Goal: Task Accomplishment & Management: Manage account settings

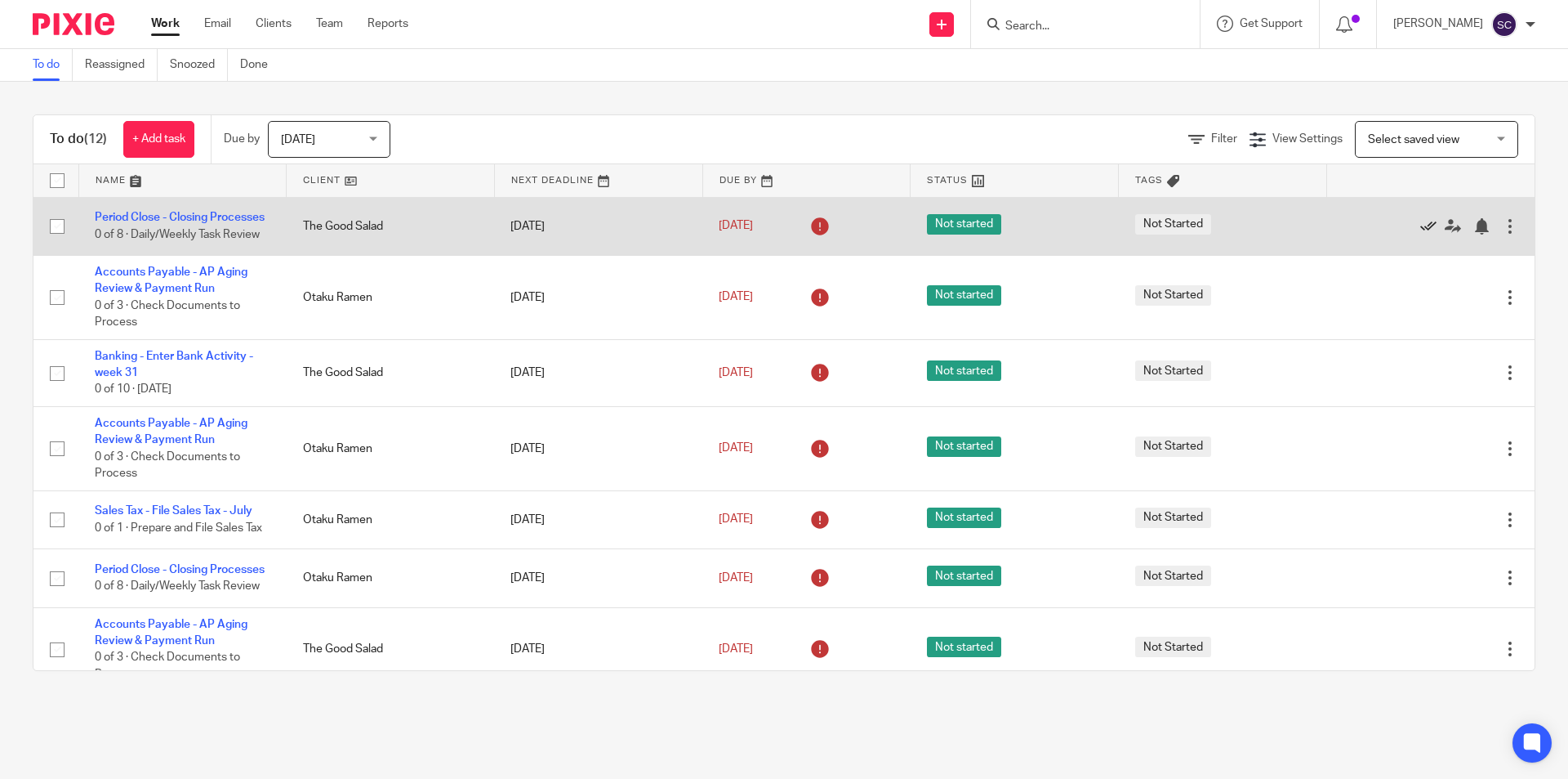
click at [1420, 226] on icon at bounding box center [1428, 226] width 16 height 16
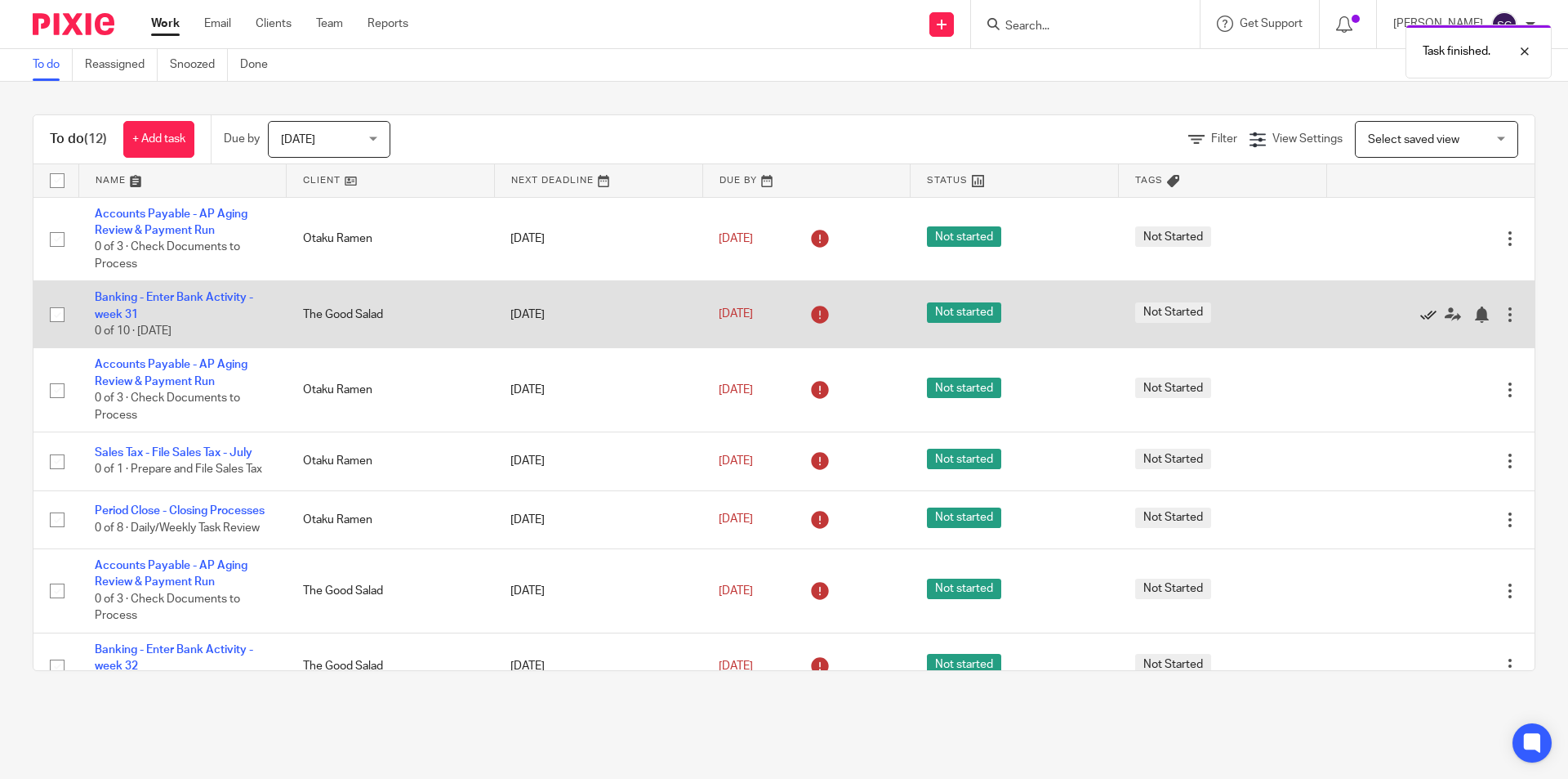
click at [1420, 312] on icon at bounding box center [1428, 315] width 16 height 16
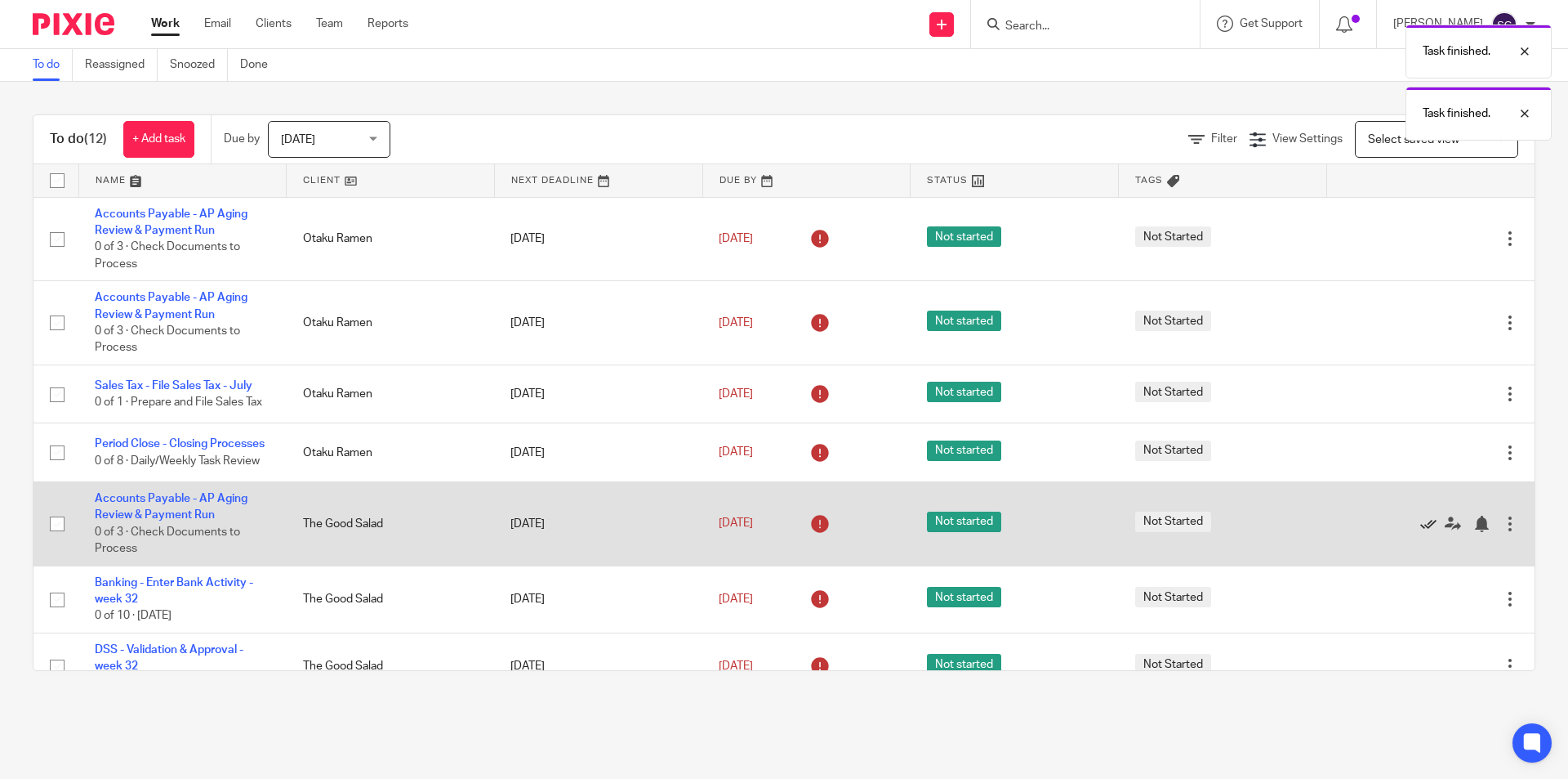
click at [1420, 532] on icon at bounding box center [1428, 523] width 16 height 16
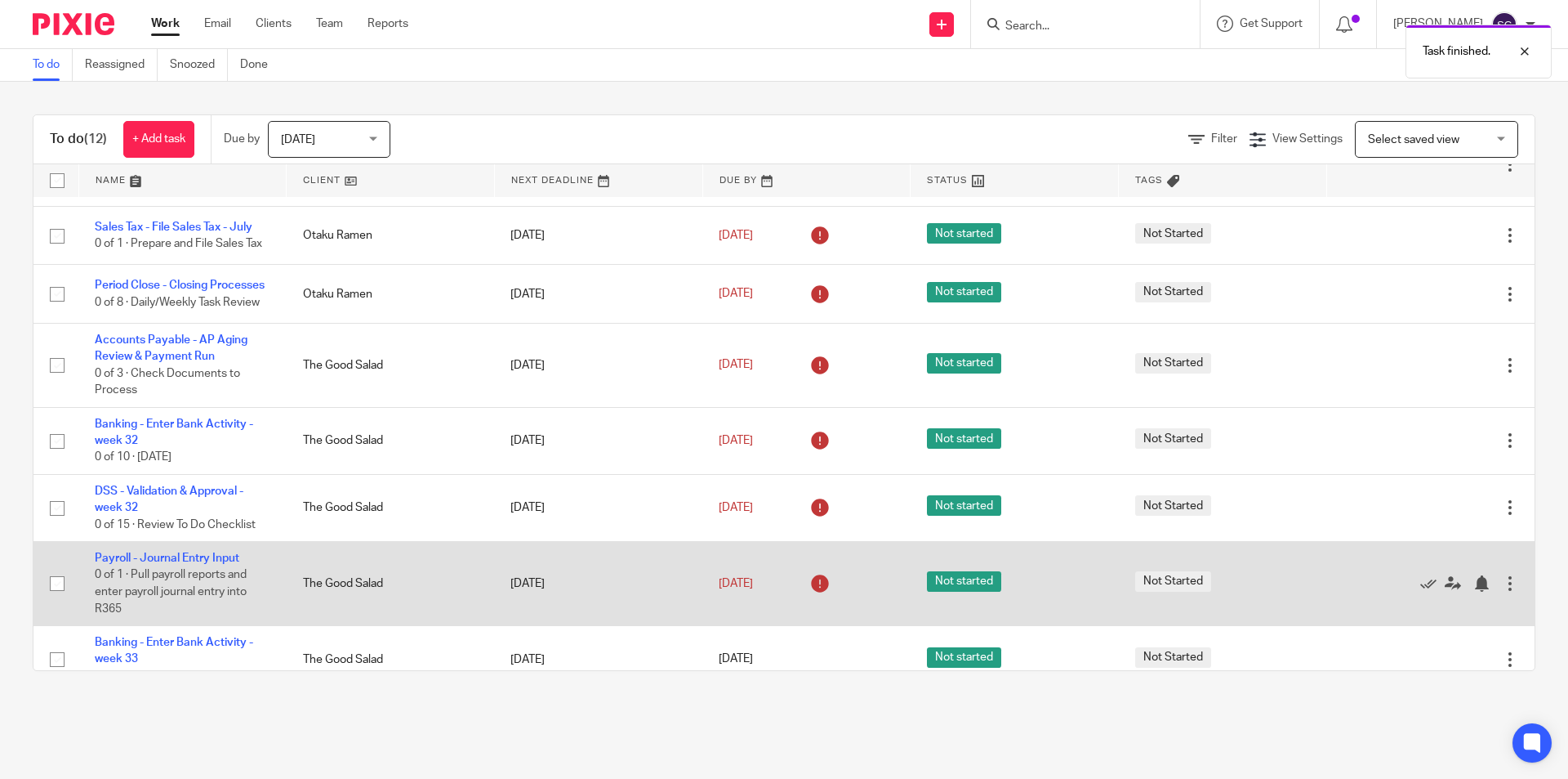
scroll to position [164, 0]
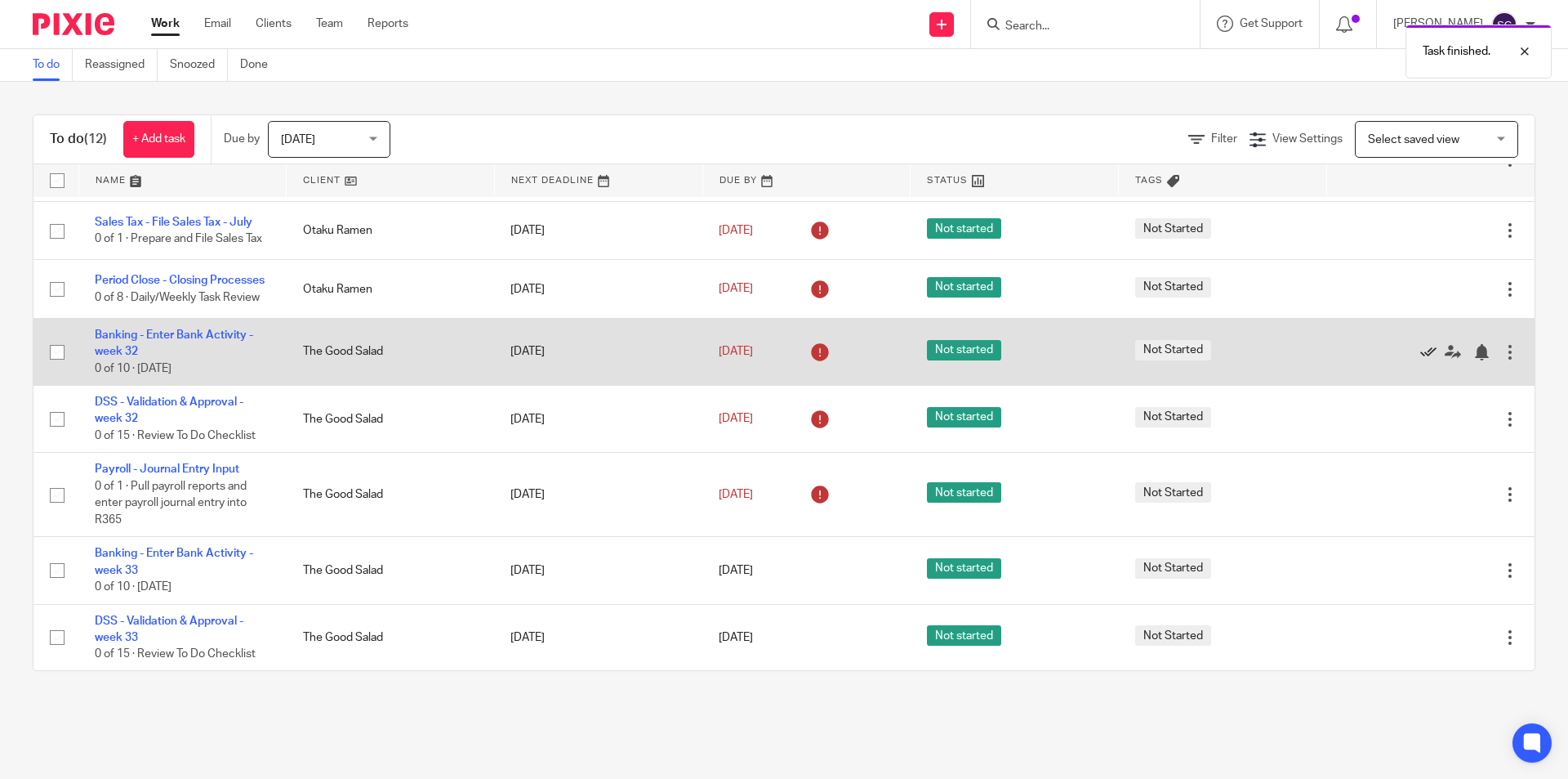
click at [1420, 360] on icon at bounding box center [1428, 352] width 16 height 16
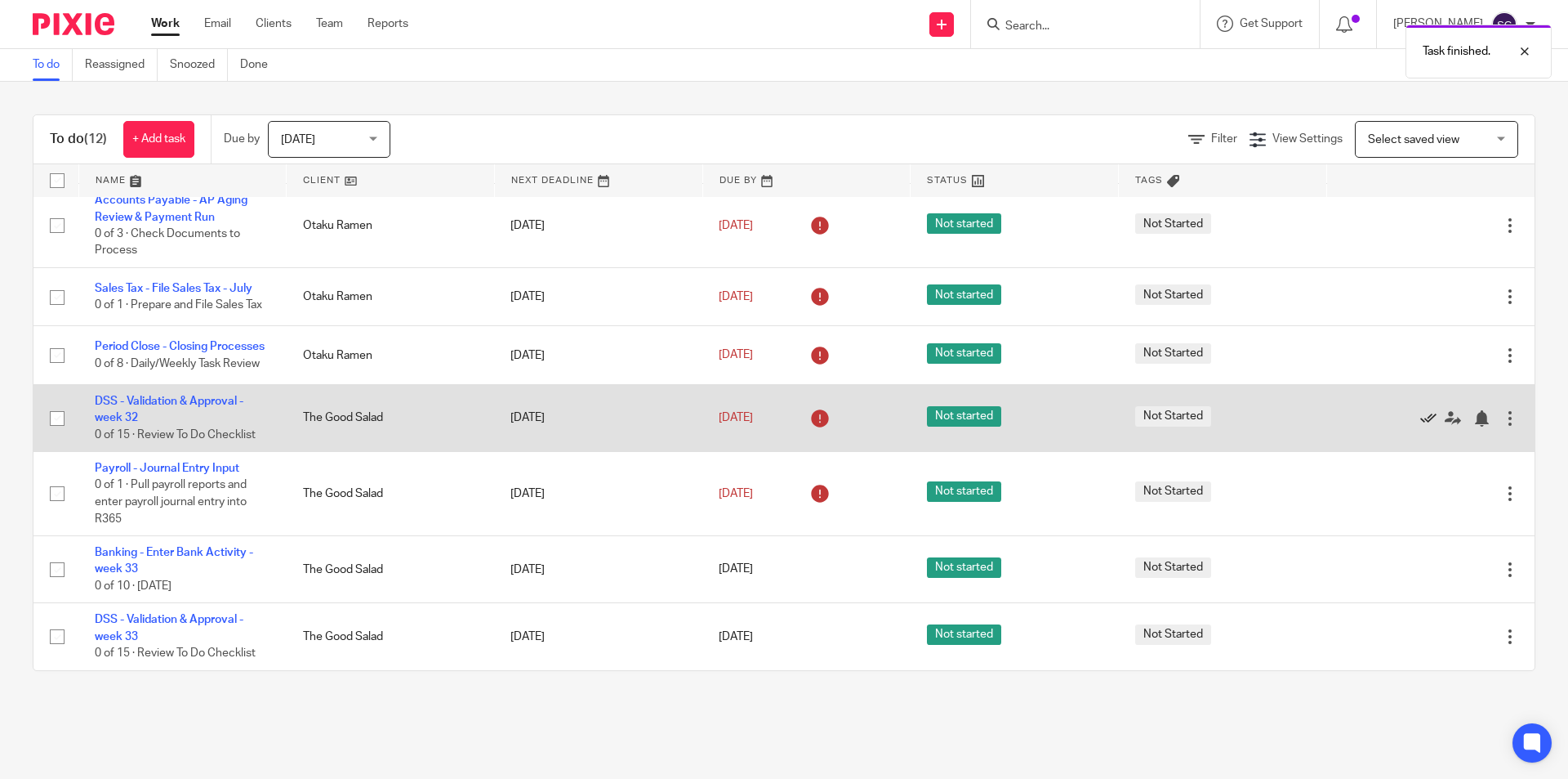
click at [1420, 423] on icon at bounding box center [1428, 418] width 16 height 16
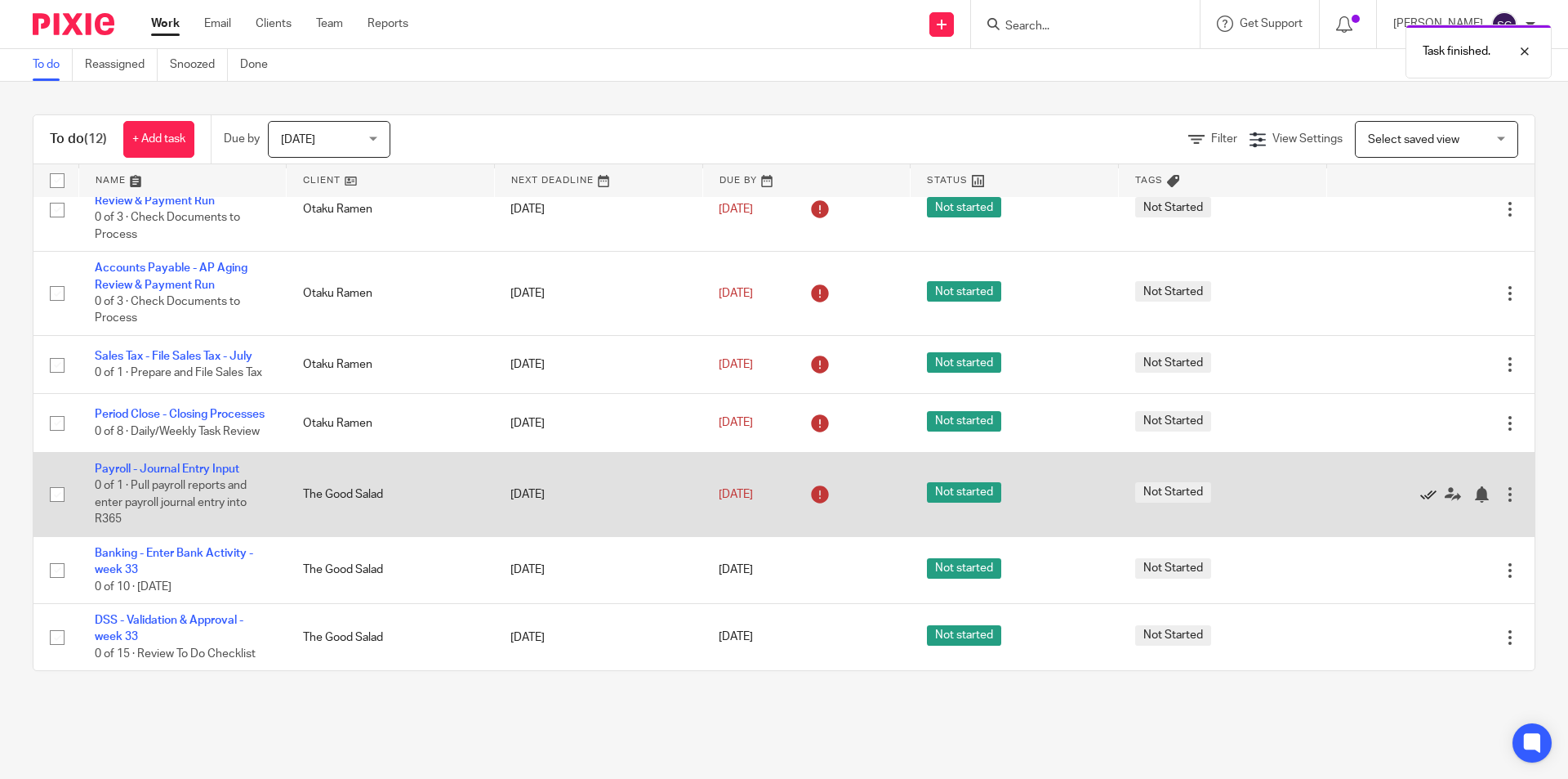
click at [1420, 493] on icon at bounding box center [1428, 494] width 16 height 16
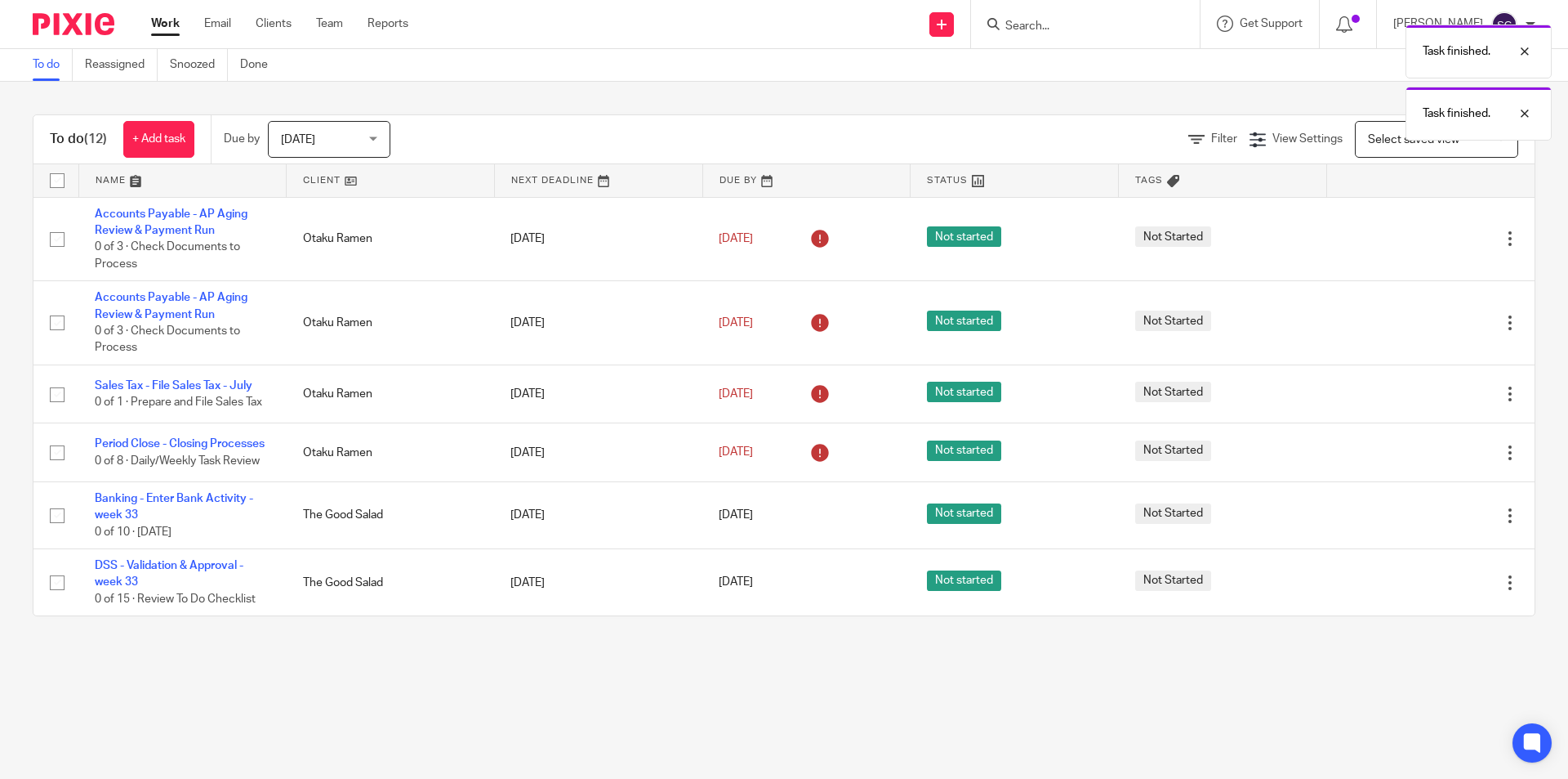
scroll to position [0, 0]
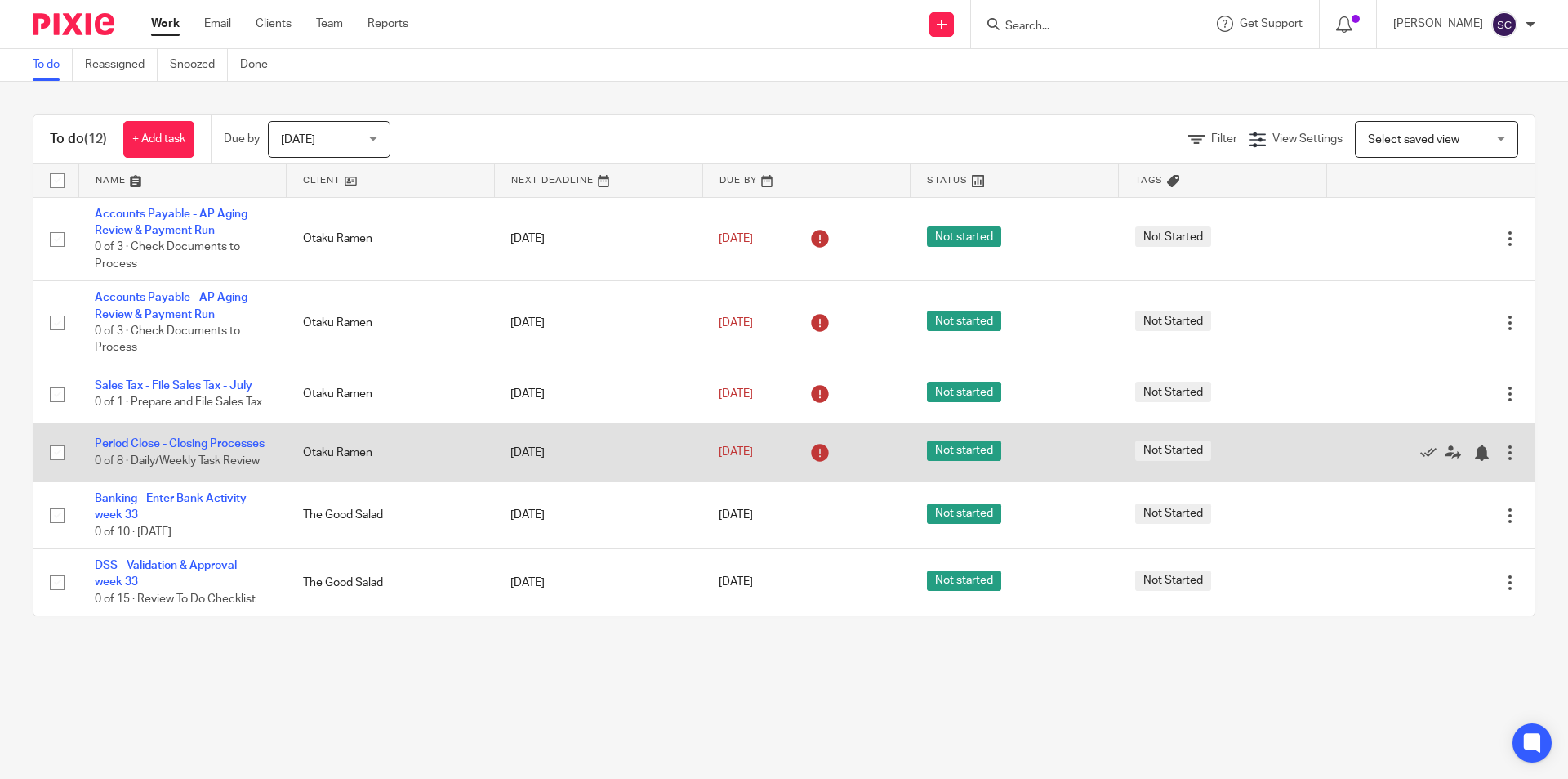
click at [55, 461] on input "checkbox" at bounding box center [57, 452] width 31 height 31
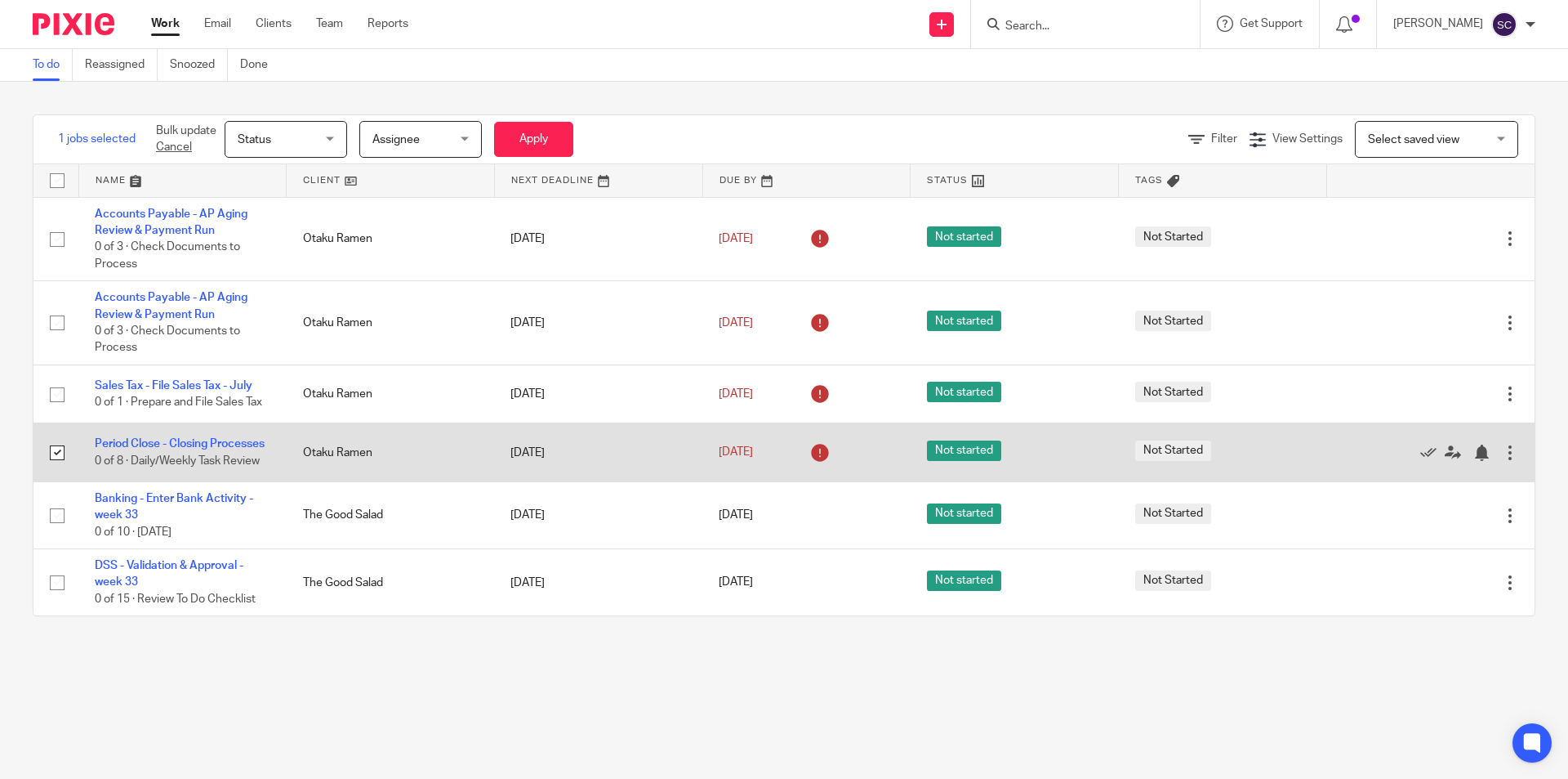
click at [55, 456] on input "checkbox" at bounding box center [57, 452] width 31 height 31
checkbox input "false"
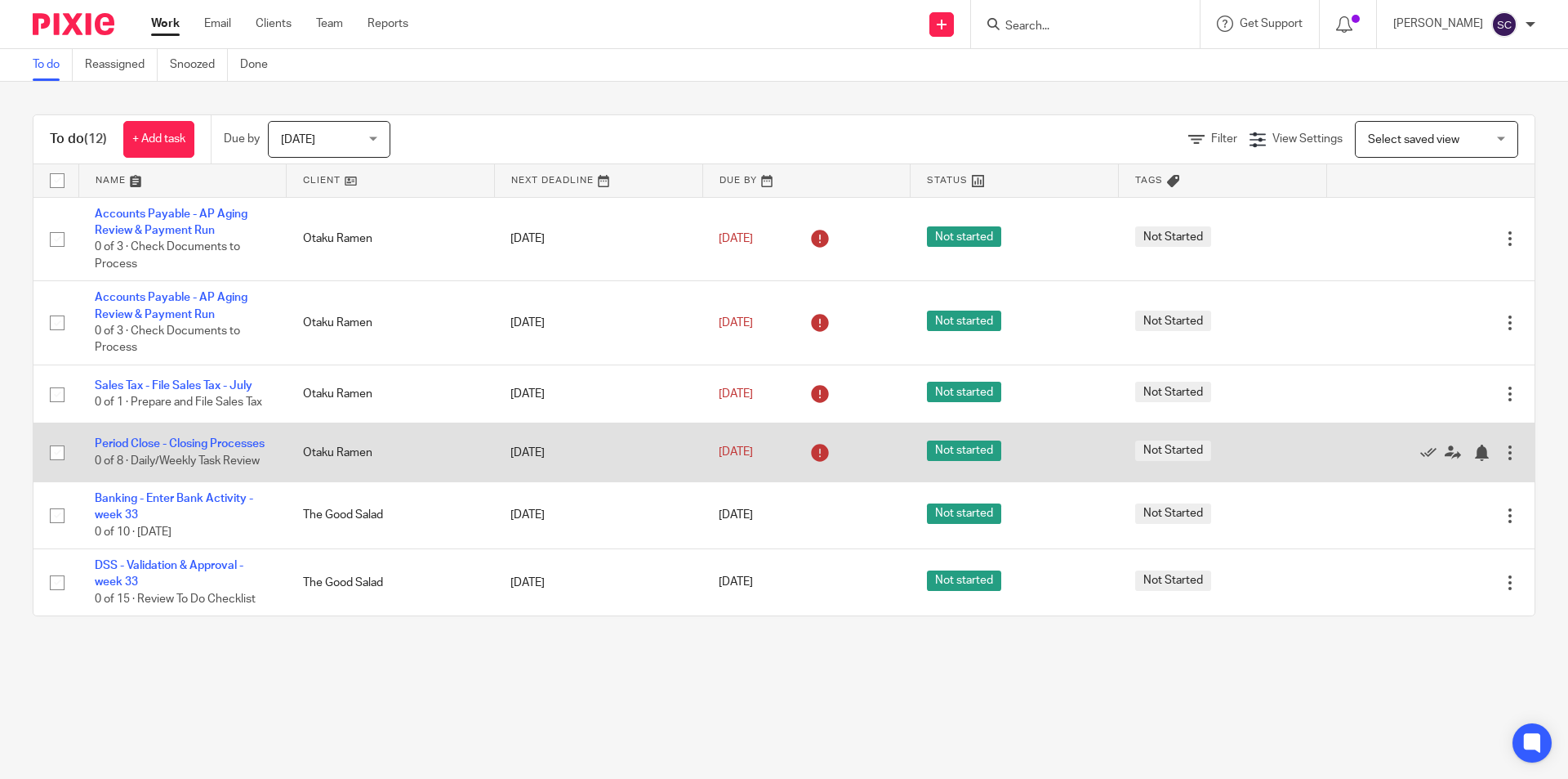
click at [1495, 451] on td "Edit task Delete" at bounding box center [1430, 452] width 208 height 58
click at [1502, 459] on div at bounding box center [1509, 453] width 16 height 16
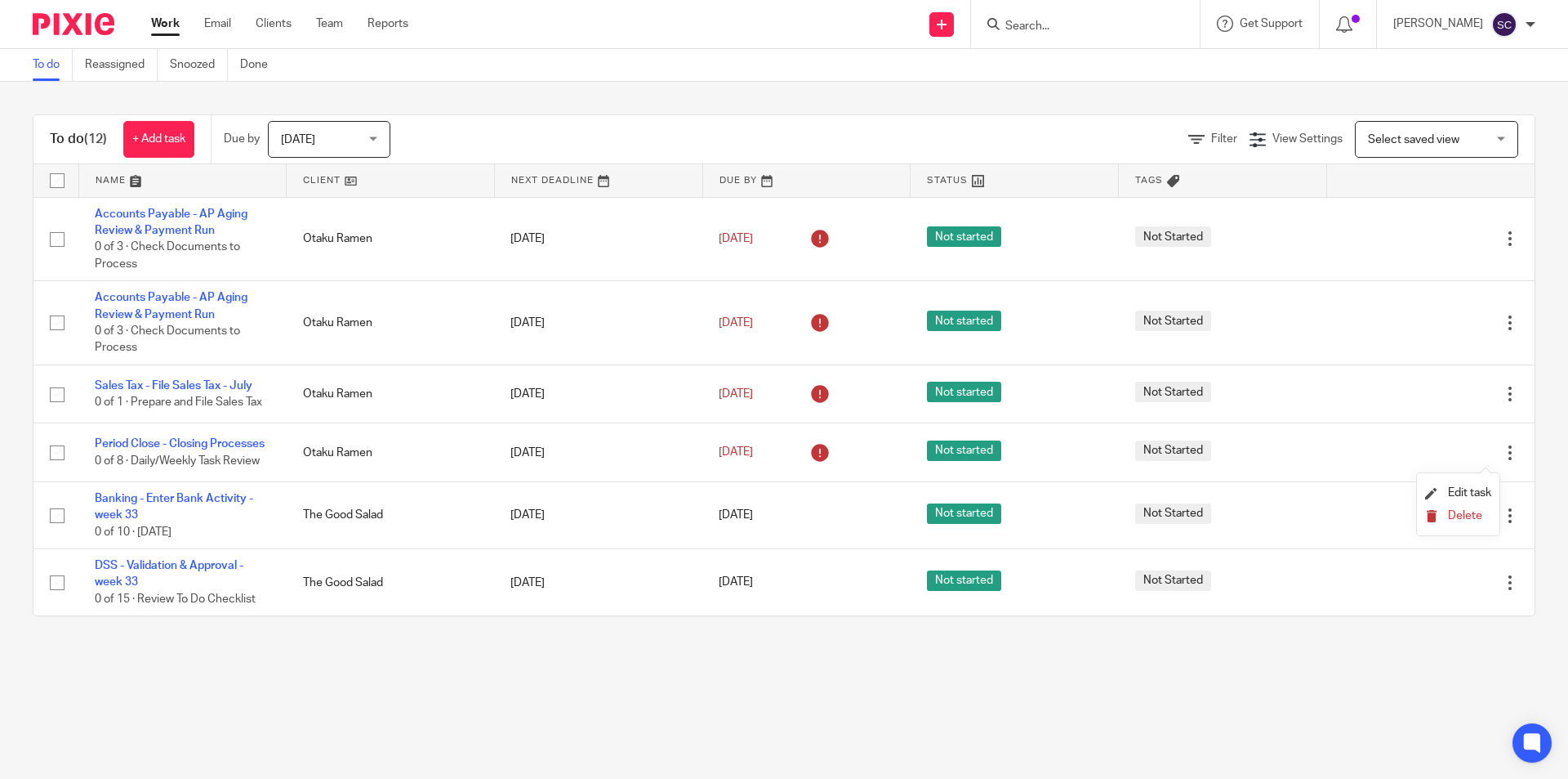
click at [1447, 511] on button "Delete" at bounding box center [1458, 516] width 66 height 13
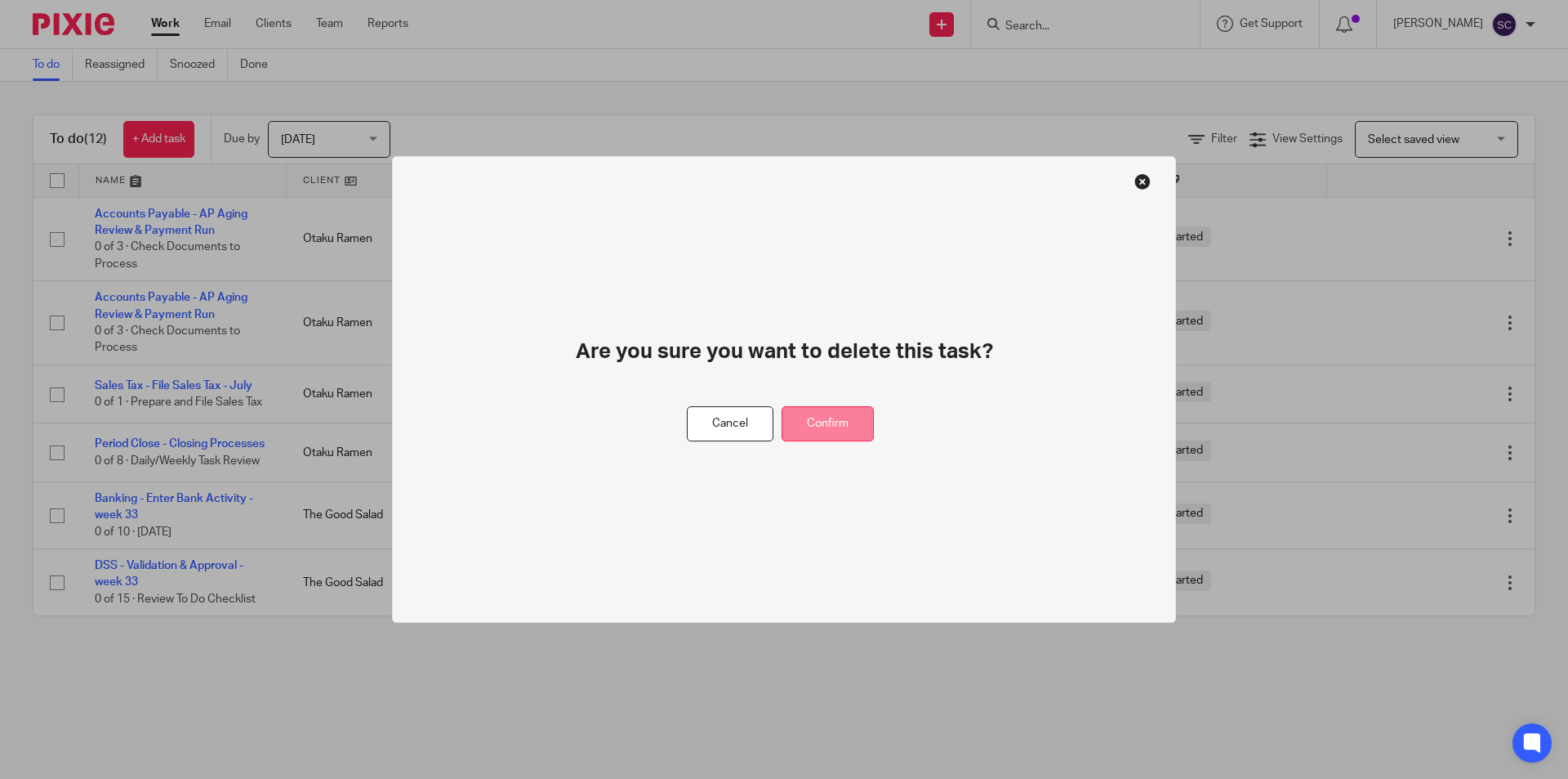
click at [824, 412] on button "Confirm" at bounding box center [827, 423] width 92 height 35
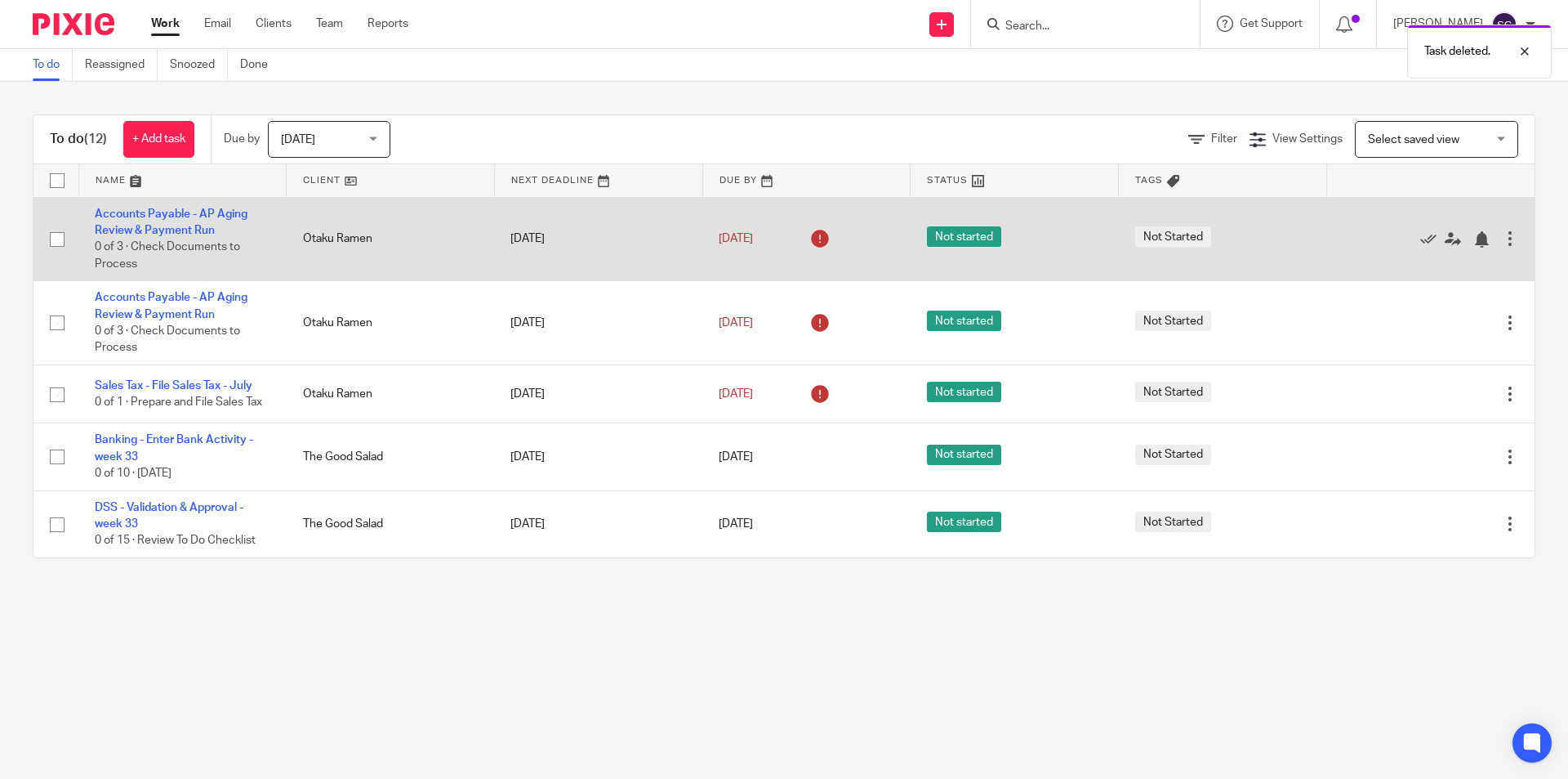
click at [1502, 239] on div at bounding box center [1509, 238] width 16 height 16
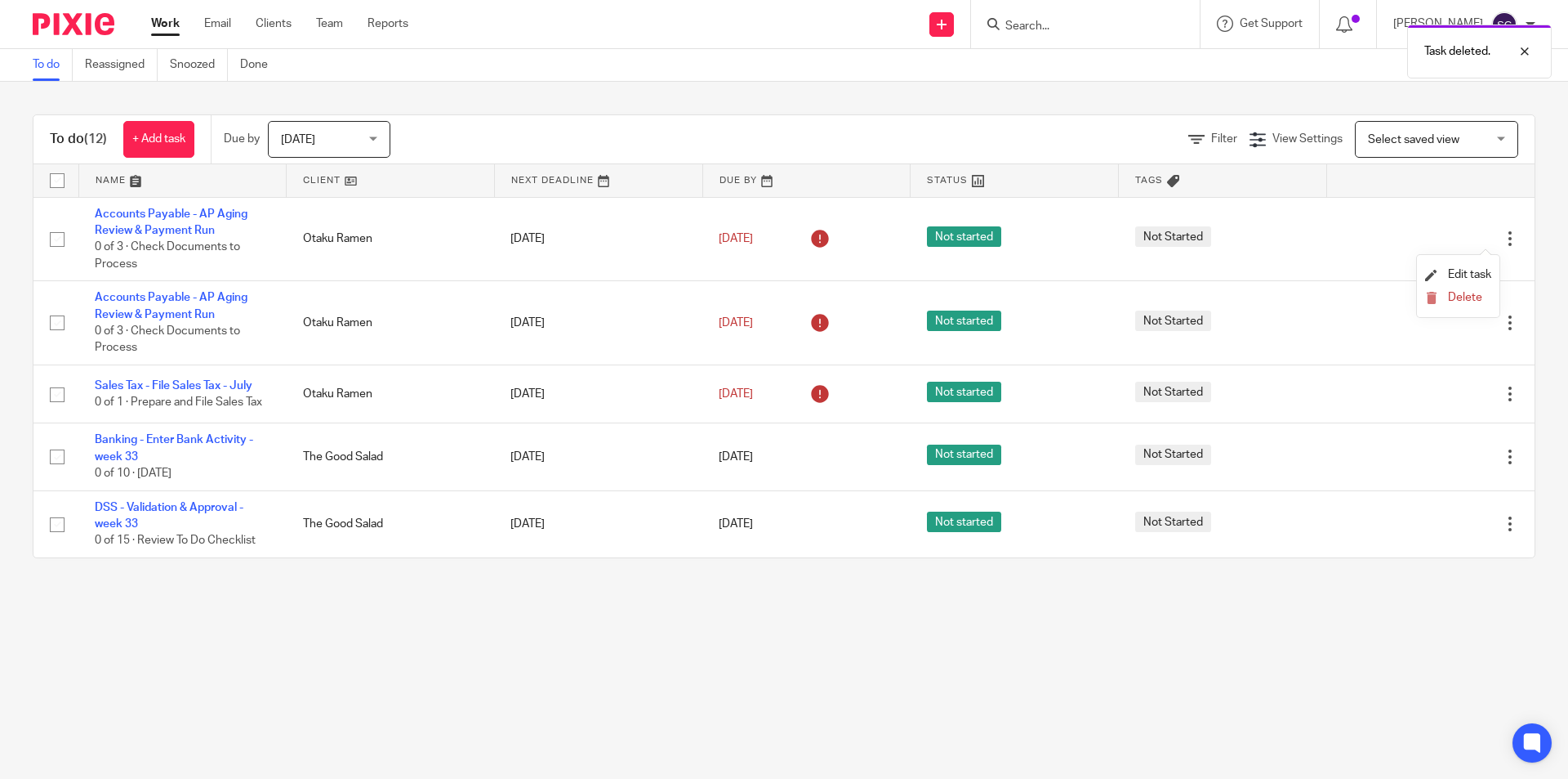
click at [1476, 289] on li "Delete" at bounding box center [1458, 298] width 66 height 21
click at [1454, 299] on span "Delete" at bounding box center [1465, 298] width 35 height 12
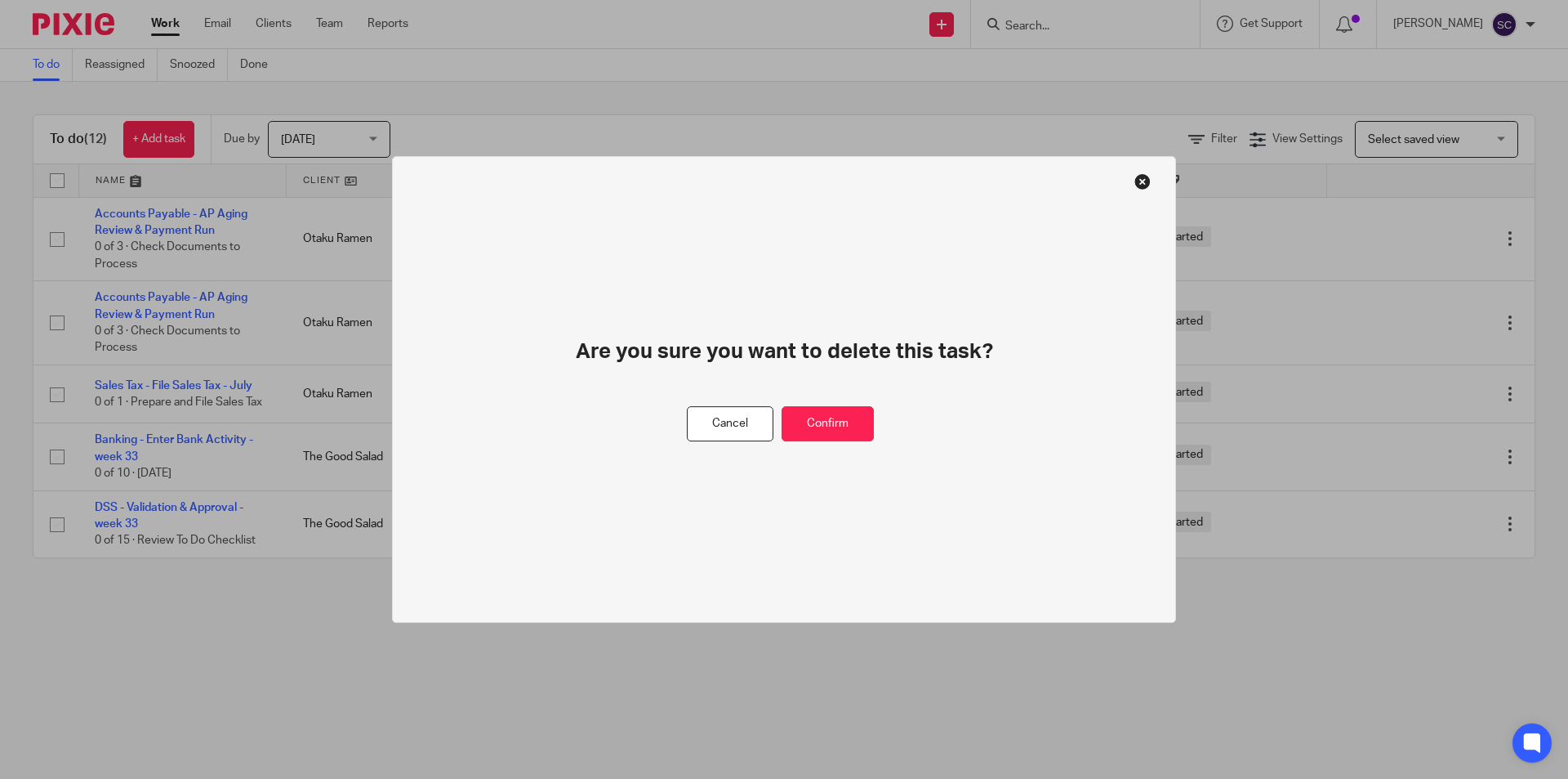
click at [880, 400] on div "Are you sure you want to delete this task?" at bounding box center [784, 371] width 547 height 68
click at [869, 417] on button "Confirm" at bounding box center [827, 423] width 92 height 35
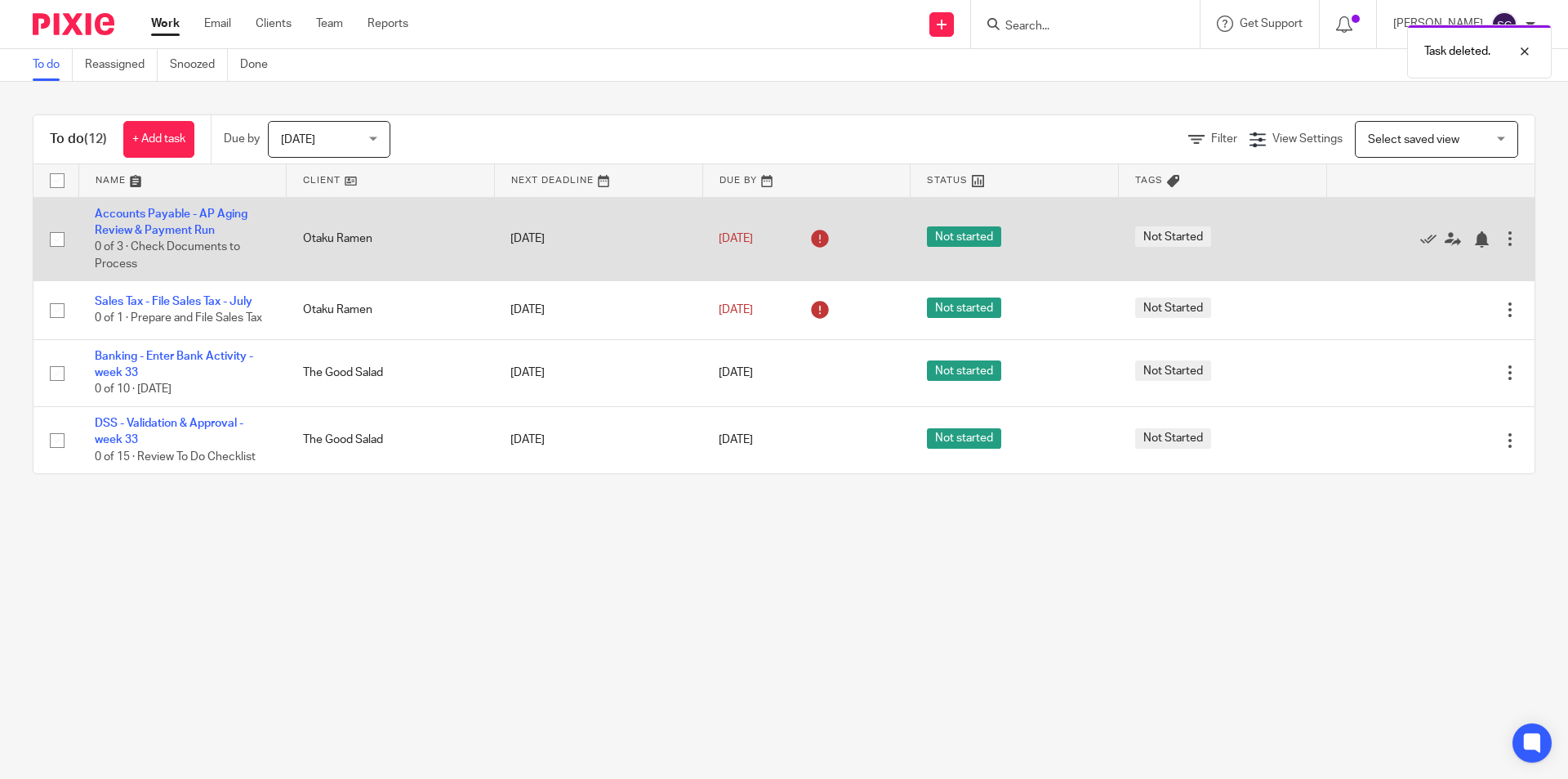
click at [1502, 241] on div at bounding box center [1509, 238] width 16 height 16
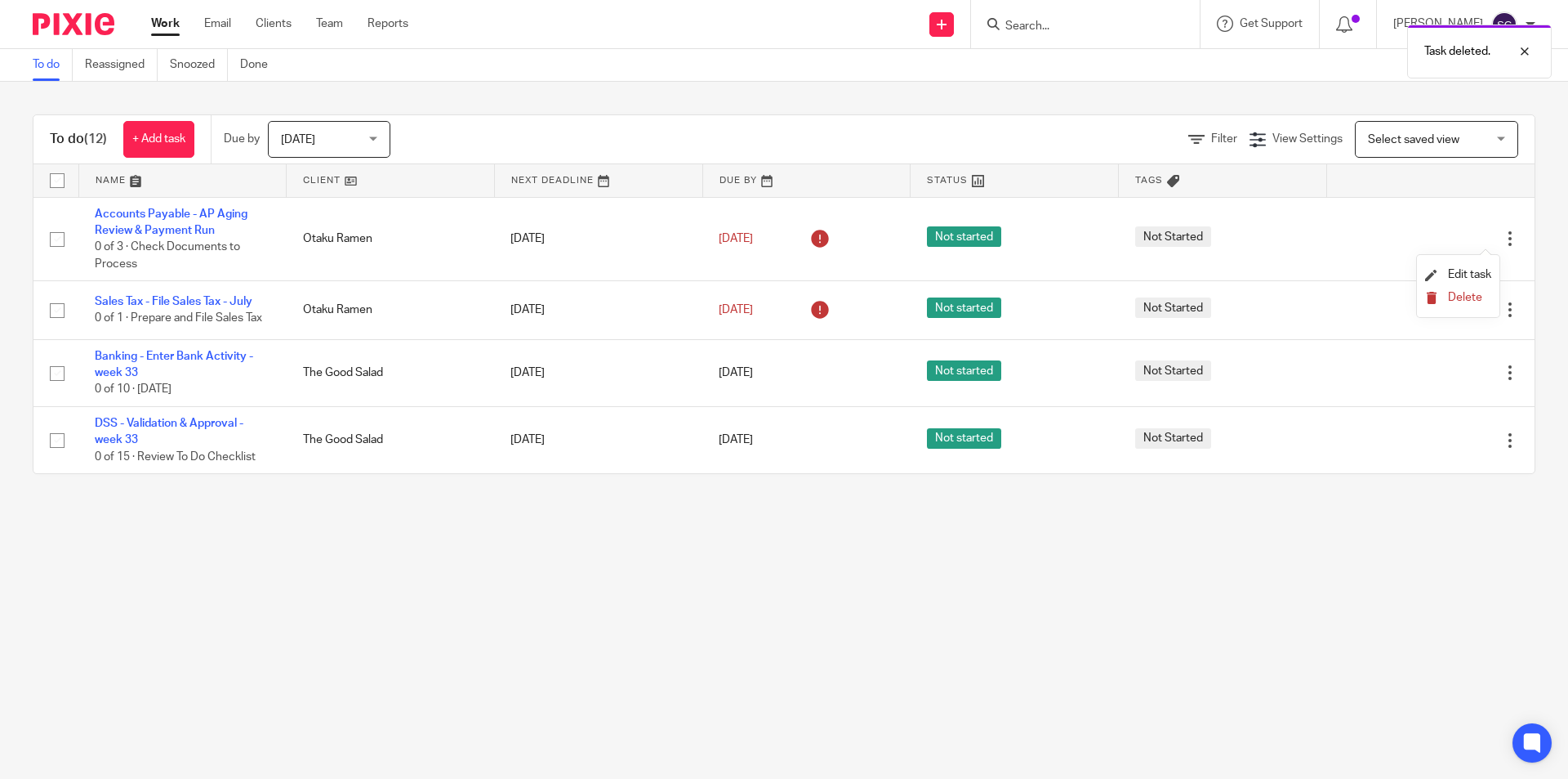
click at [1442, 295] on button "Delete" at bounding box center [1458, 298] width 66 height 13
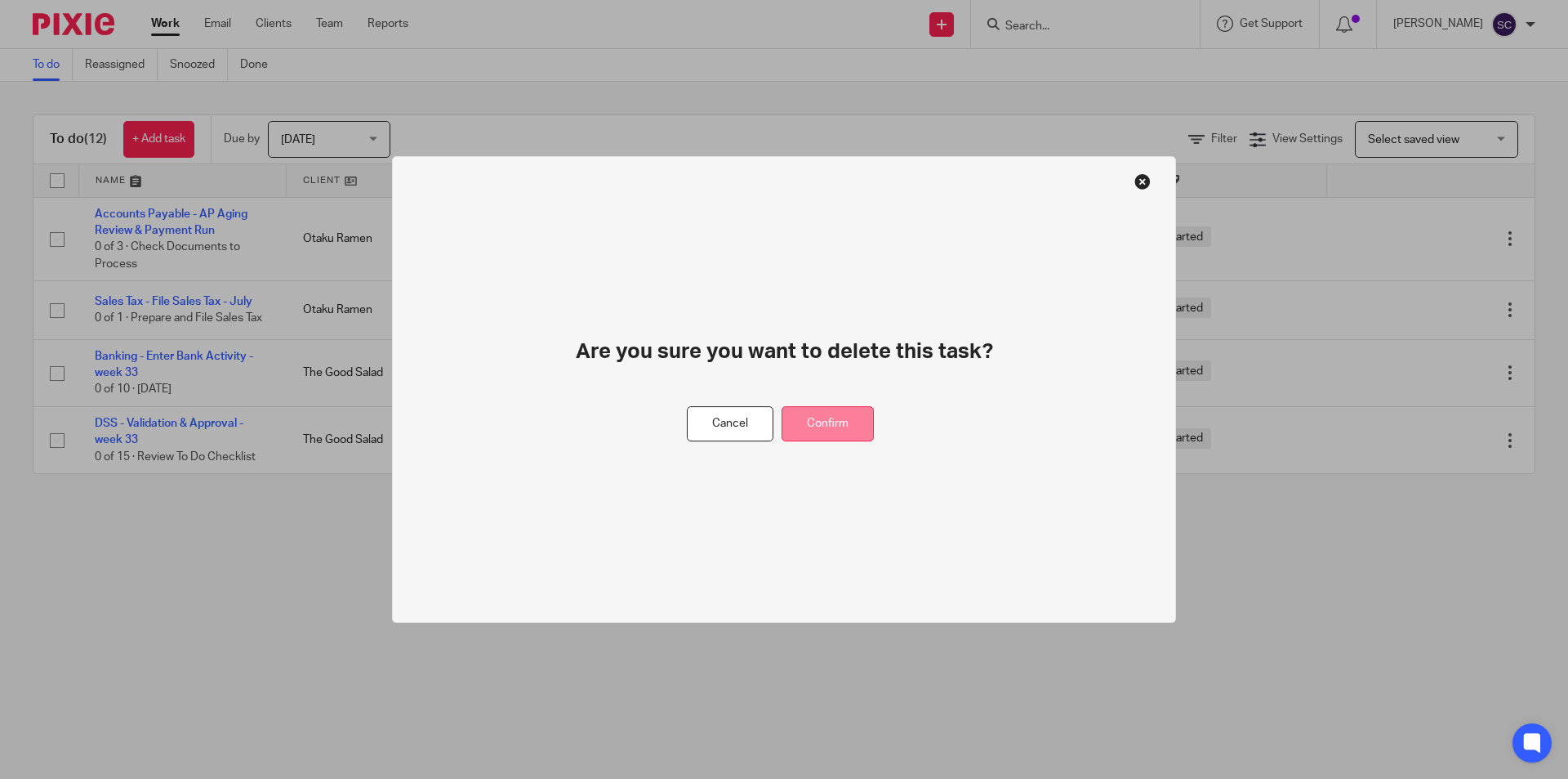
click at [819, 416] on button "Confirm" at bounding box center [827, 423] width 92 height 35
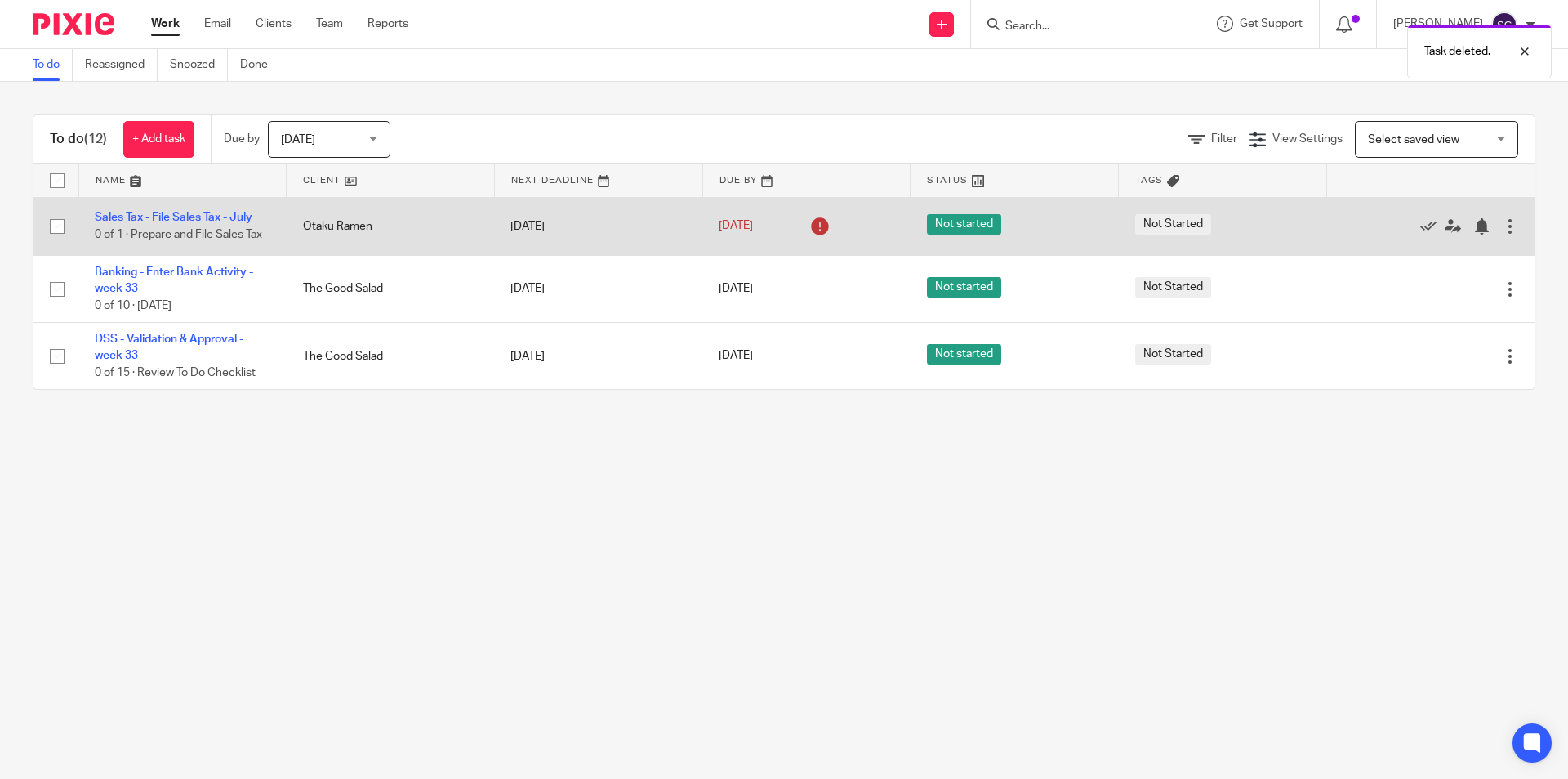
click at [1502, 223] on div at bounding box center [1509, 226] width 16 height 16
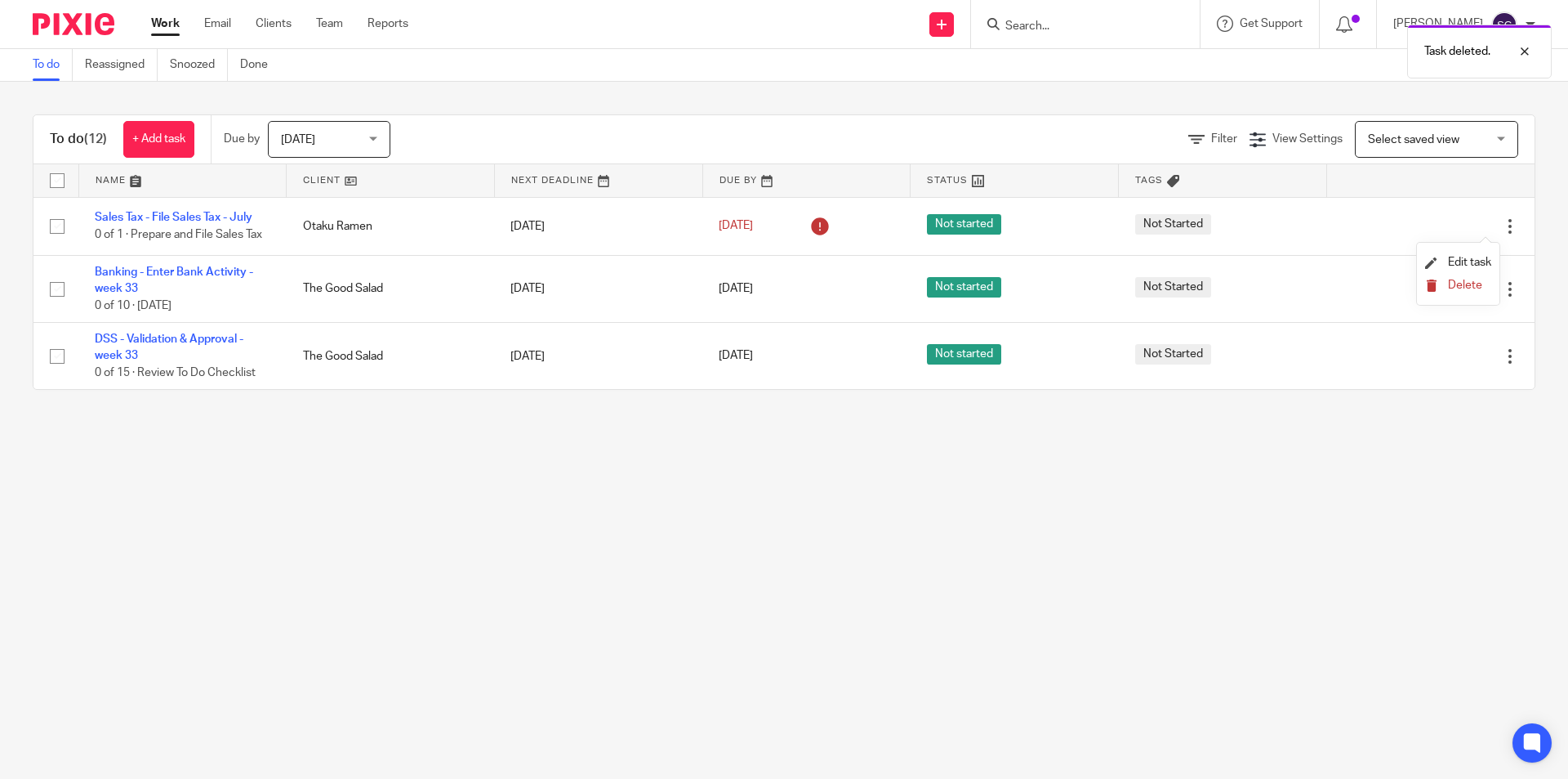
click at [1450, 280] on span "Delete" at bounding box center [1465, 286] width 35 height 12
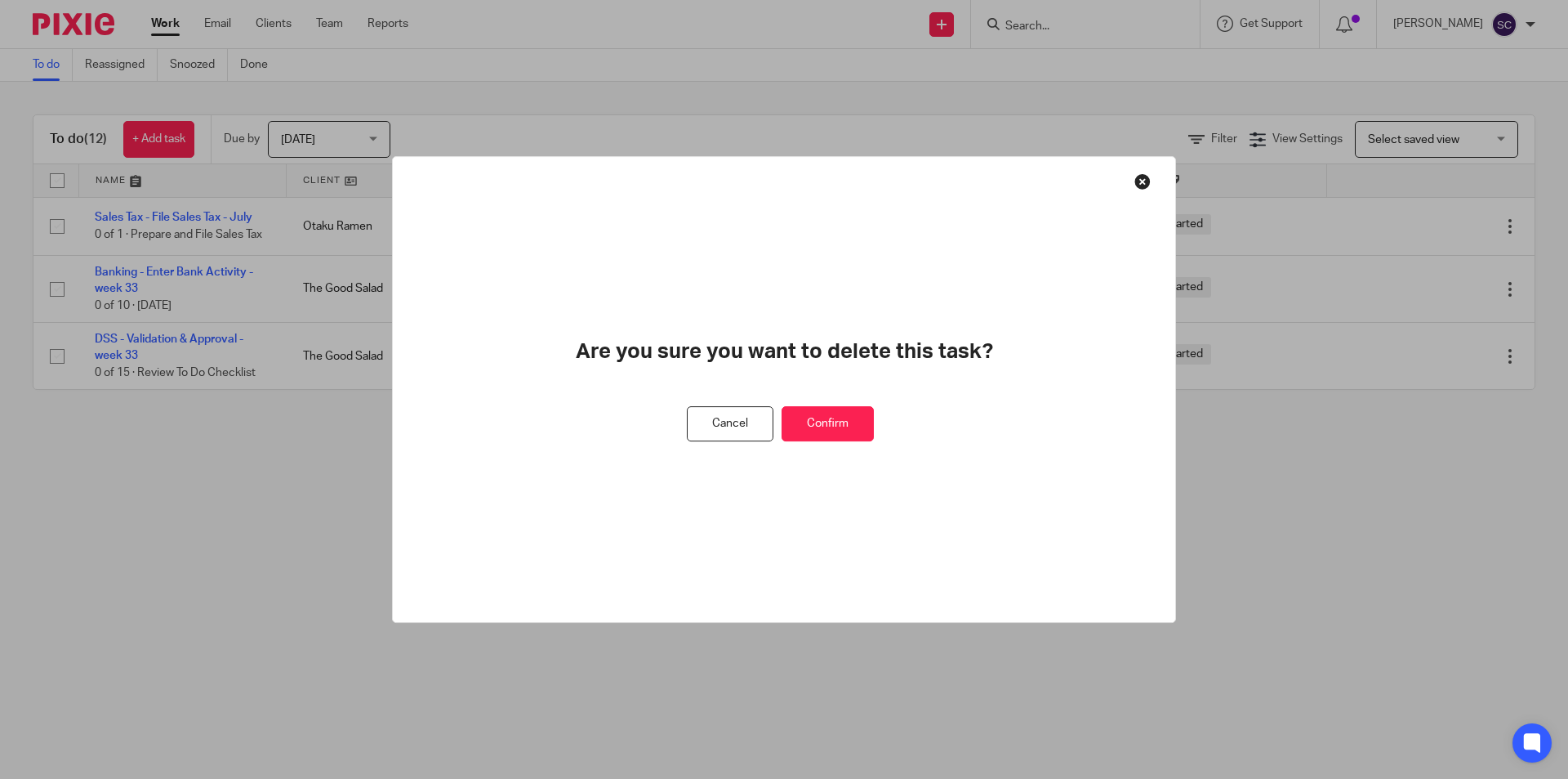
drag, startPoint x: 835, startPoint y: 430, endPoint x: 908, endPoint y: 417, distance: 74.1
click at [835, 431] on button "Confirm" at bounding box center [827, 423] width 92 height 35
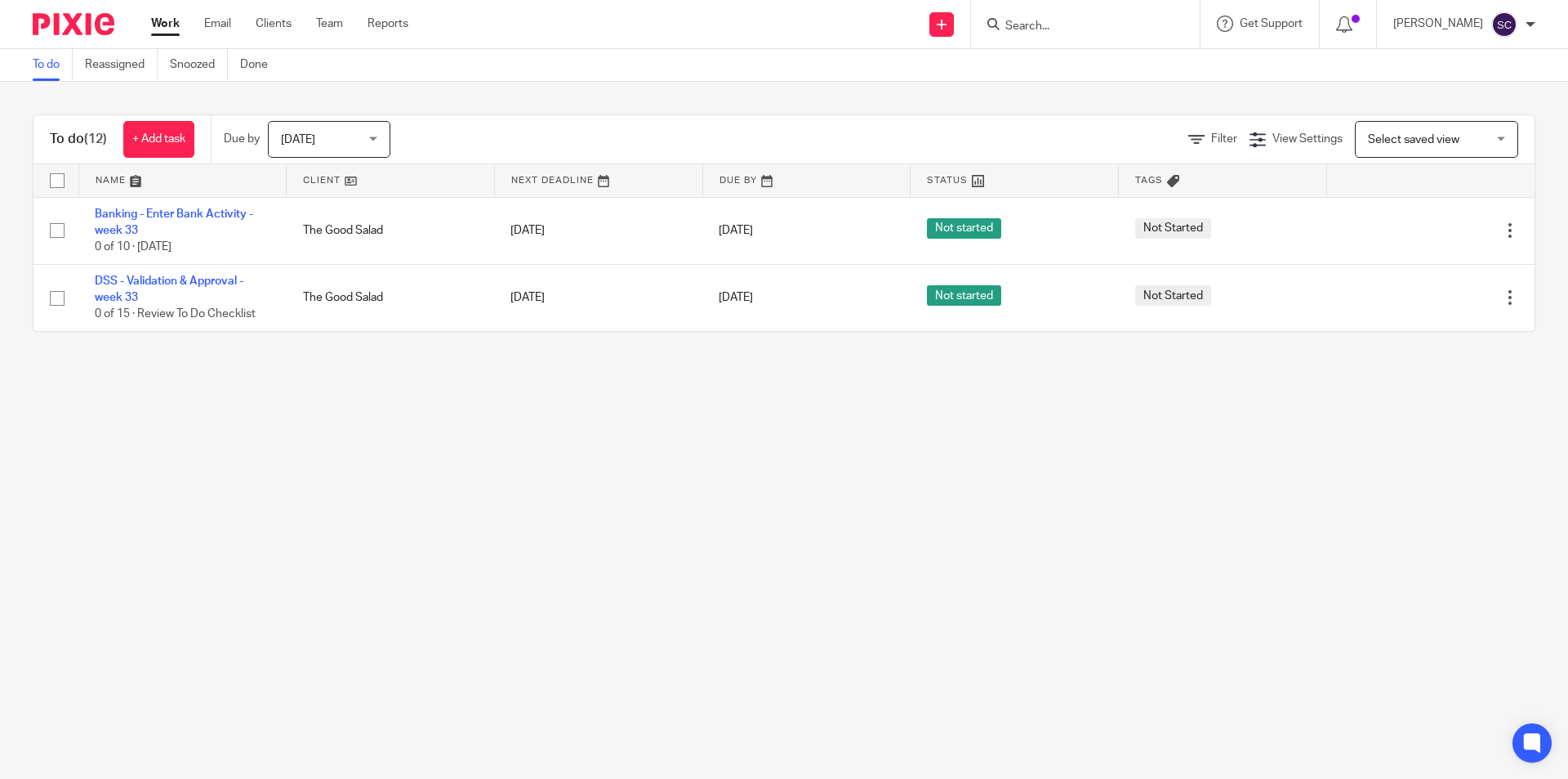
click at [61, 182] on input "checkbox" at bounding box center [57, 180] width 31 height 31
checkbox input "true"
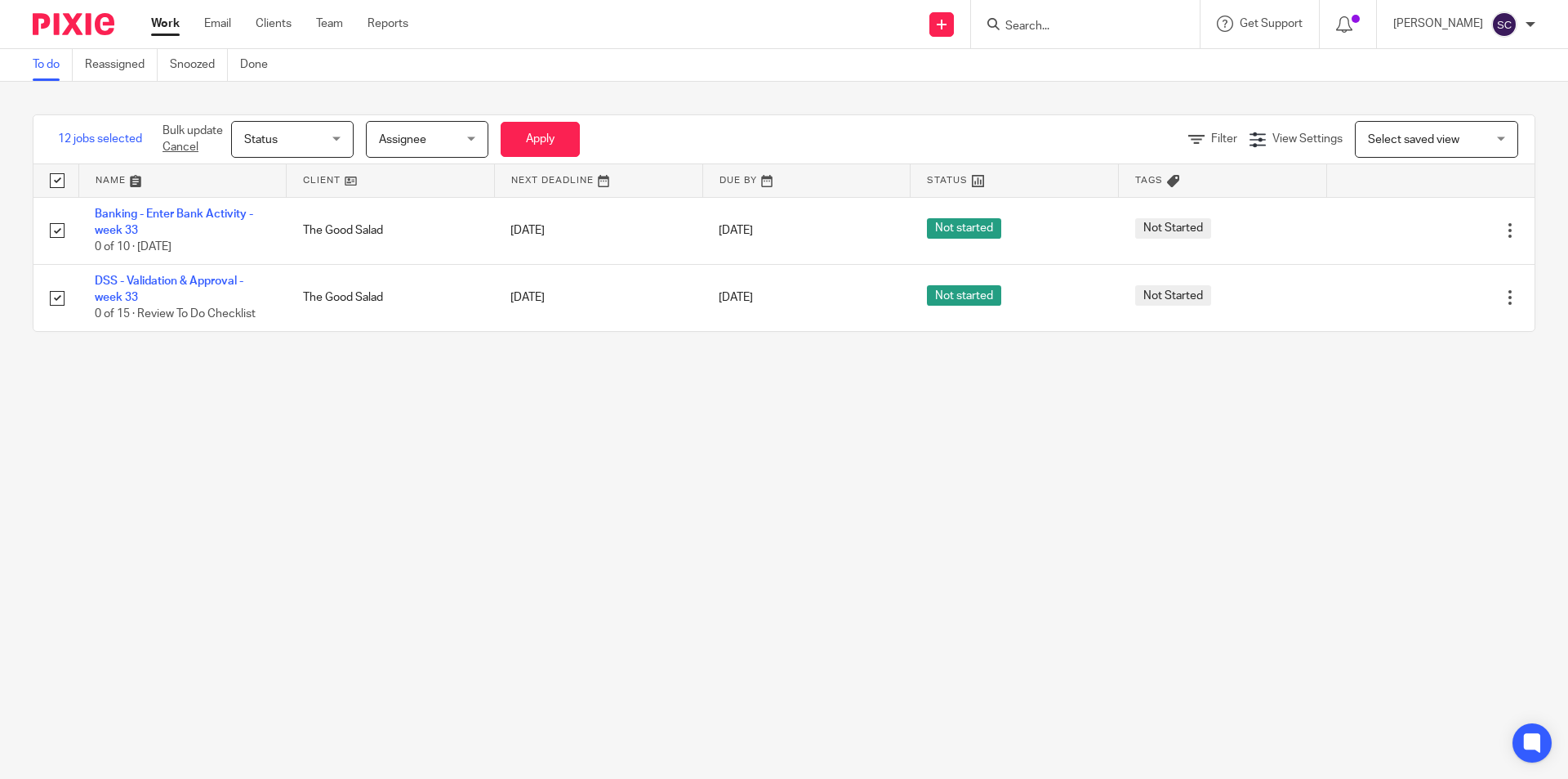
click at [61, 182] on input "checkbox" at bounding box center [57, 180] width 31 height 31
checkbox input "false"
